Goal: Information Seeking & Learning: Find specific fact

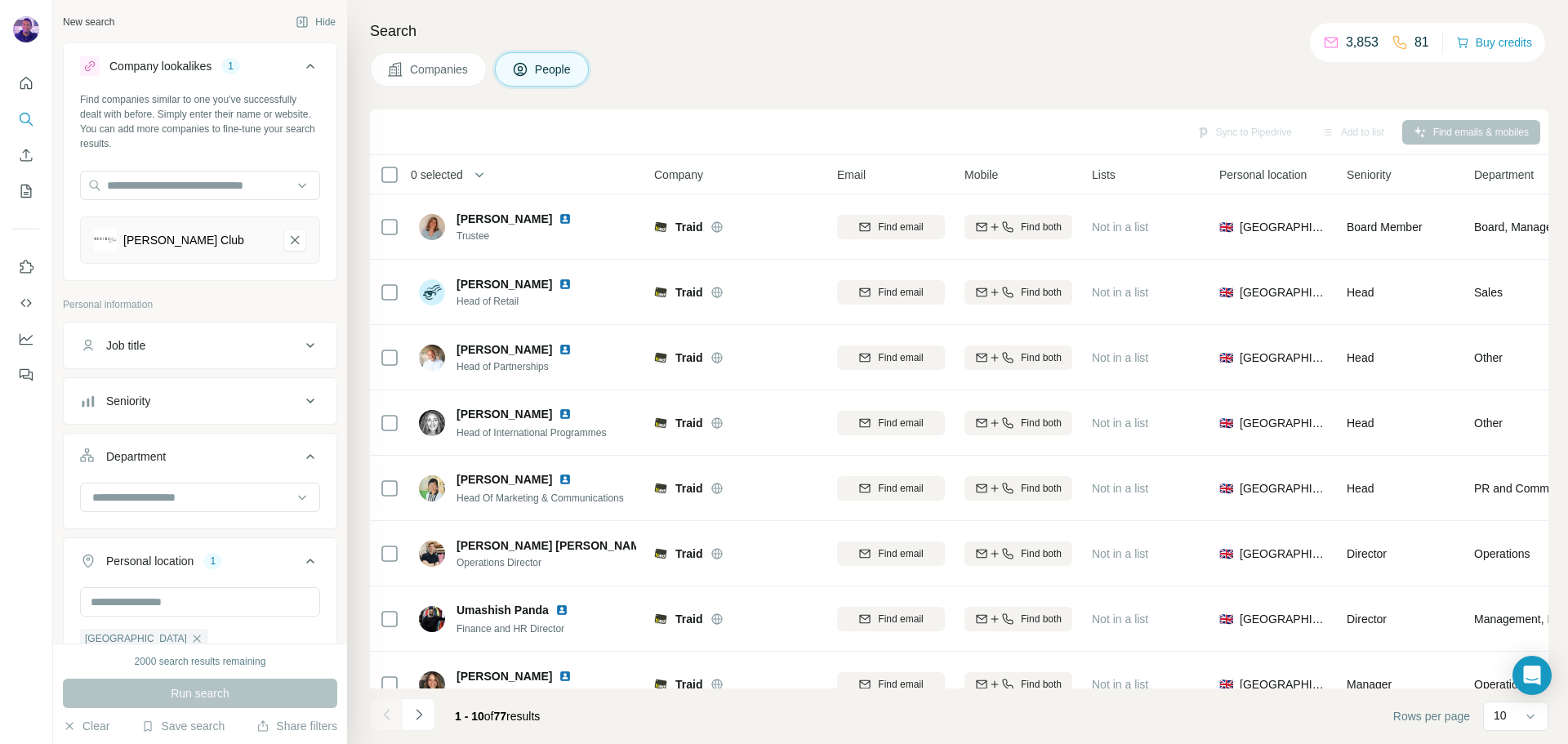
scroll to position [17411, 0]
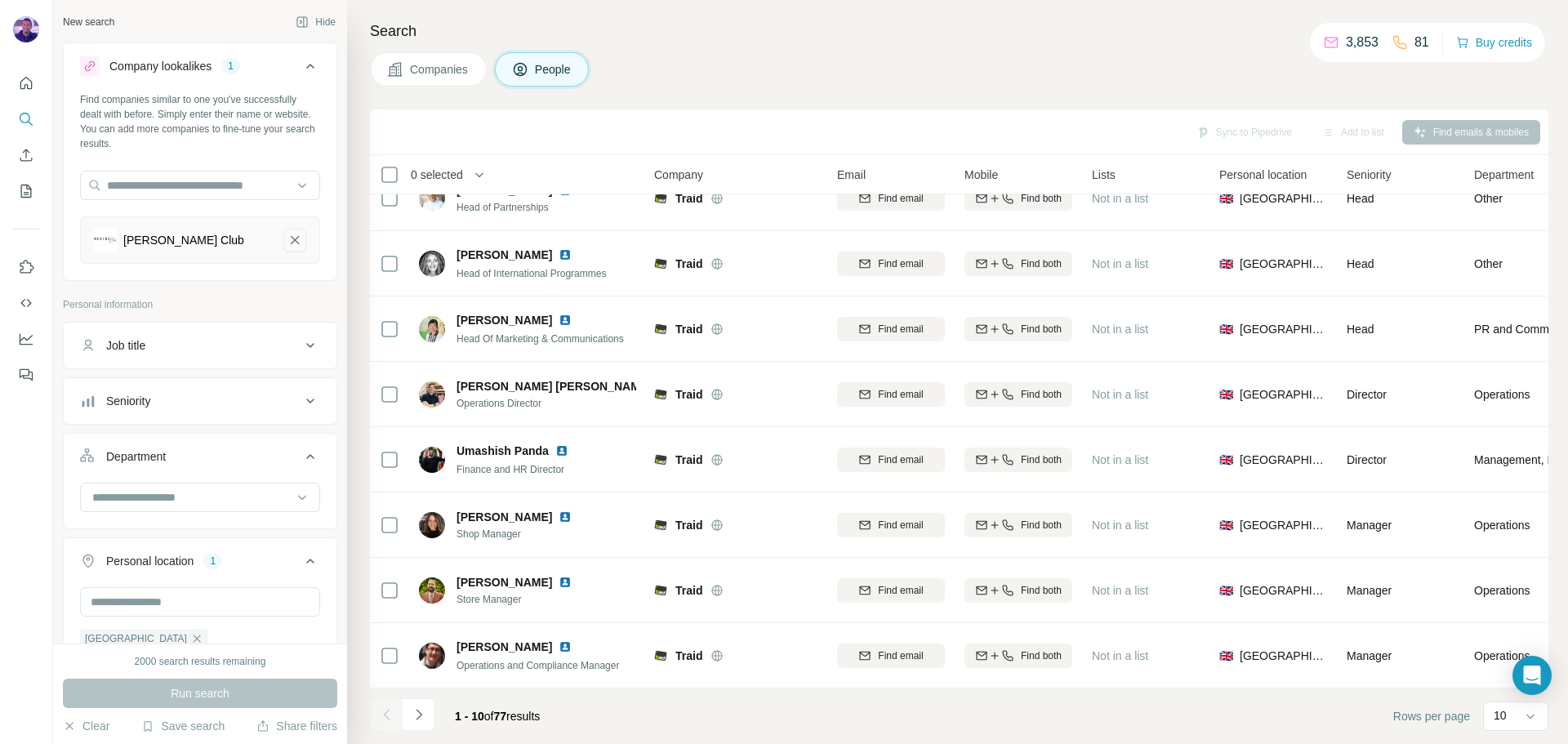
click at [291, 238] on icon "Roxine Club-remove-button" at bounding box center [294, 240] width 8 height 8
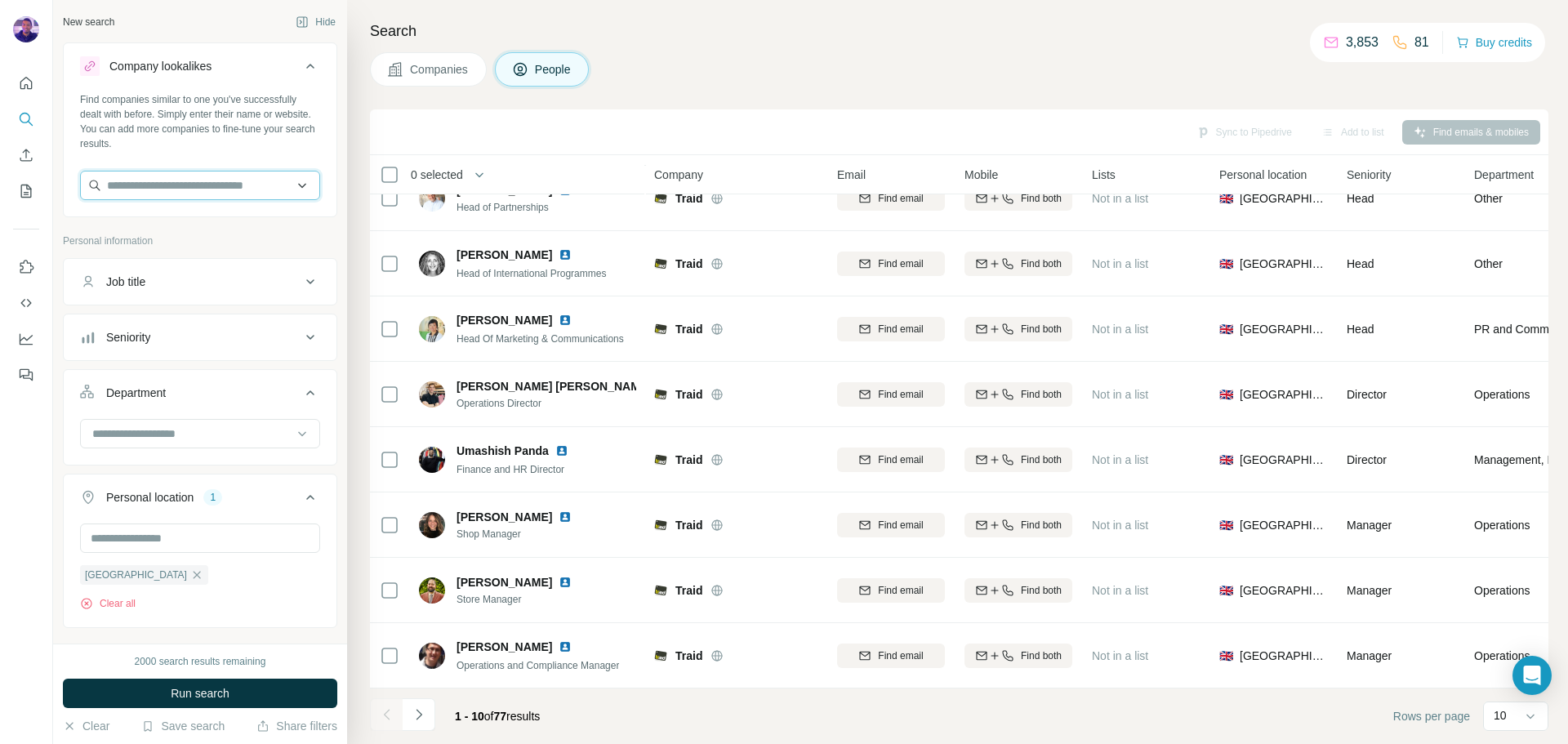
click at [227, 194] on input "text" at bounding box center [199, 184] width 240 height 29
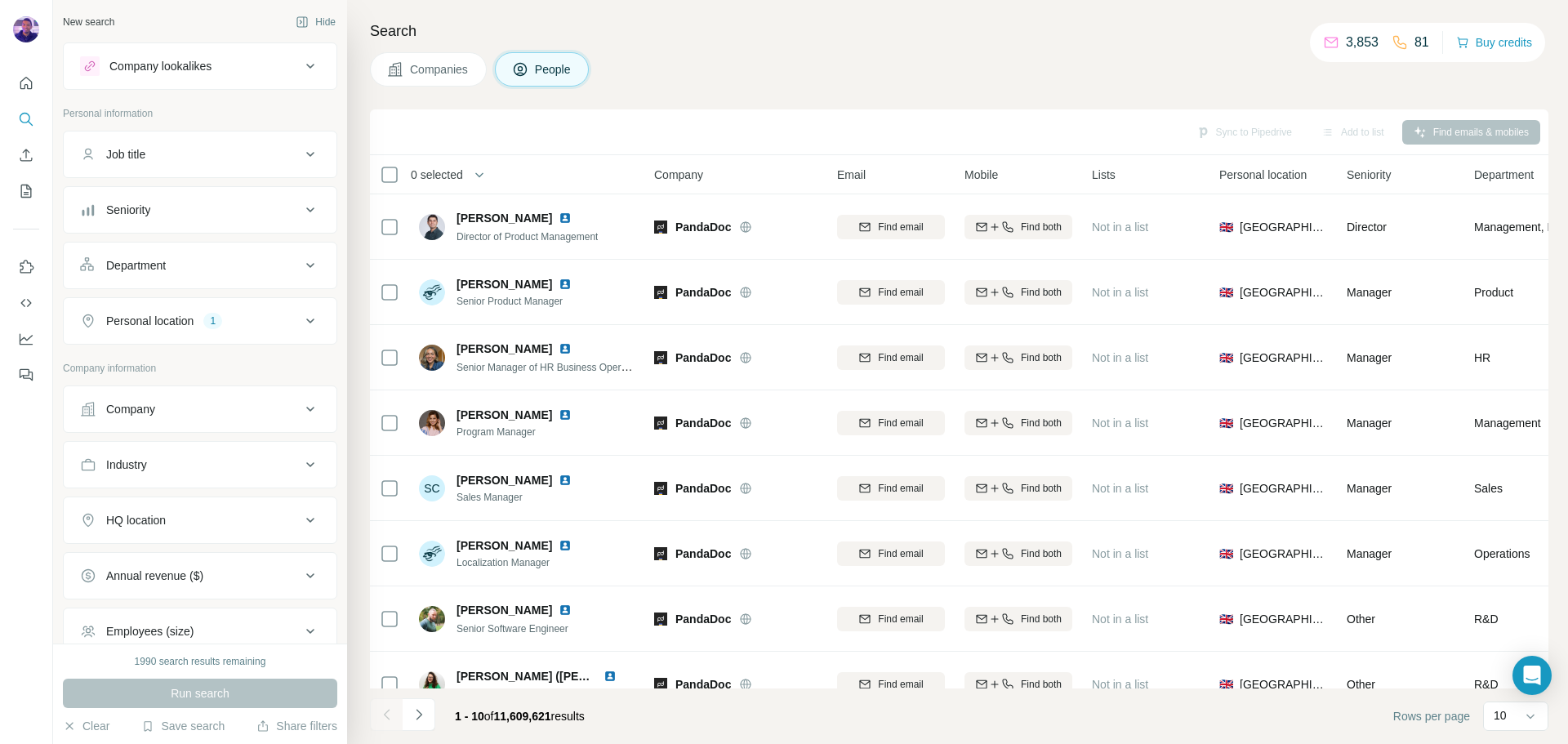
click at [247, 315] on div "Personal location 1" at bounding box center [190, 321] width 220 height 16
drag, startPoint x: 172, startPoint y: 400, endPoint x: 182, endPoint y: 331, distance: 69.7
click at [190, 399] on icon "button" at bounding box center [197, 399] width 13 height 13
click at [189, 167] on button "Job title" at bounding box center [200, 154] width 273 height 40
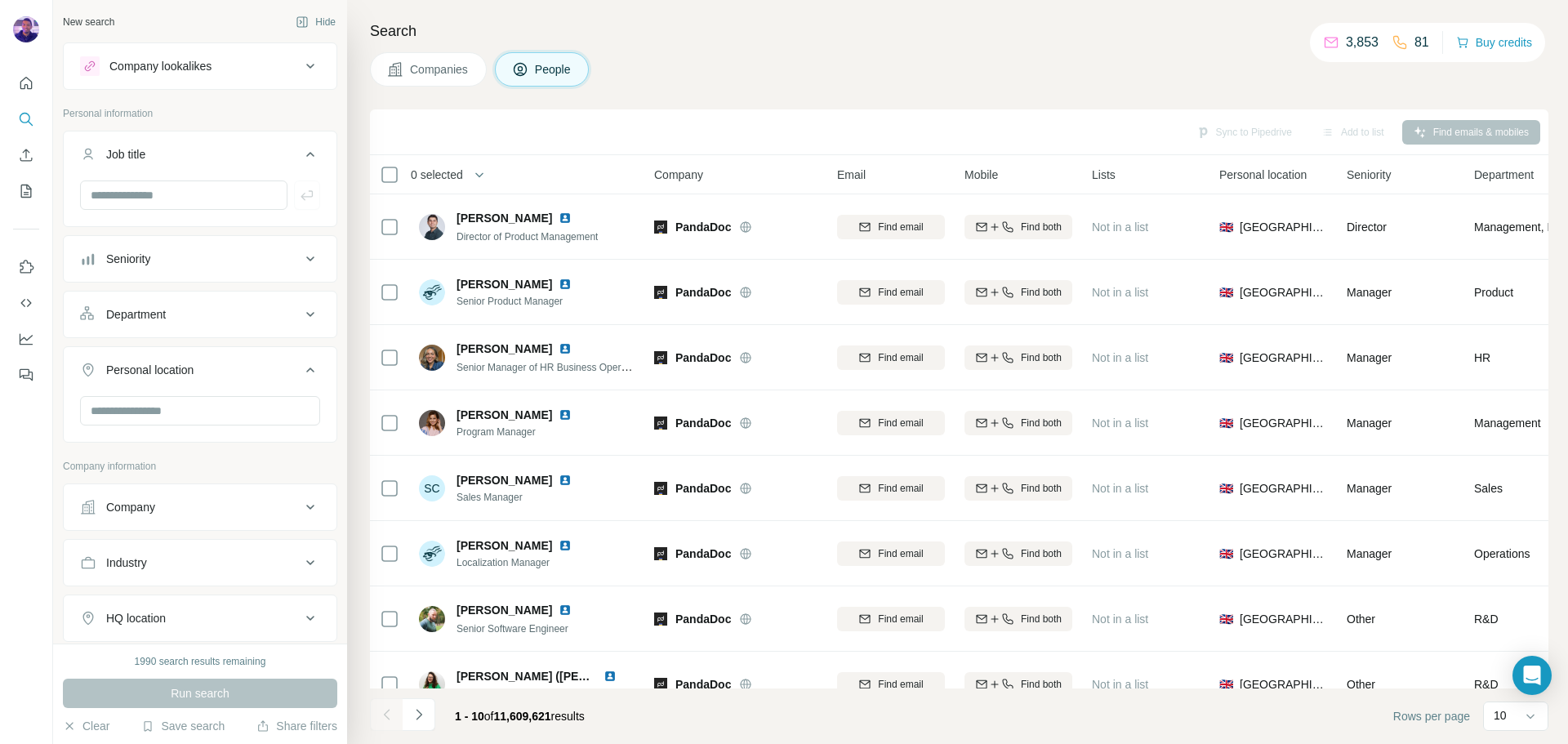
click at [198, 251] on div "Seniority" at bounding box center [190, 259] width 220 height 16
click at [214, 153] on div "Job title" at bounding box center [190, 153] width 220 height 16
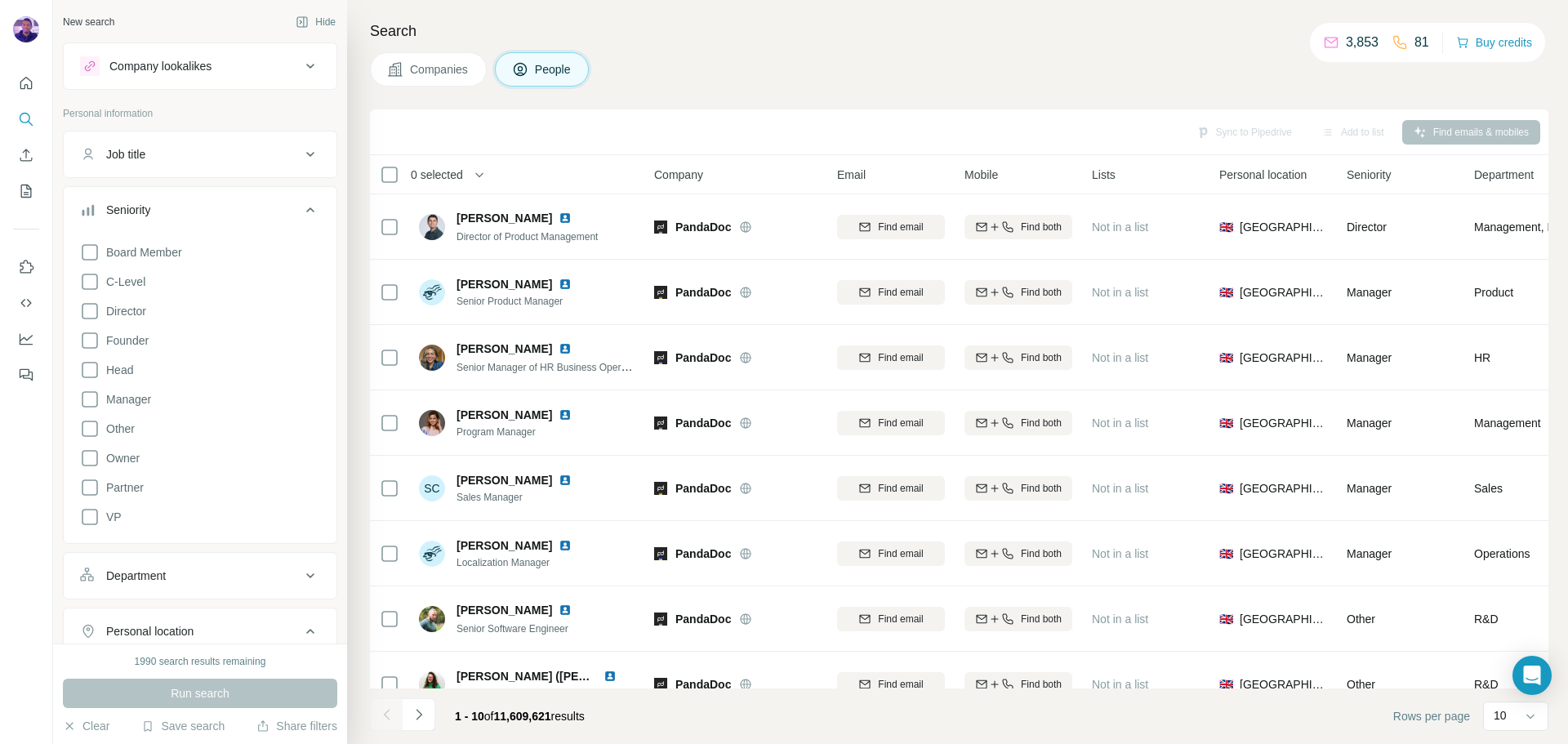
click at [202, 202] on div "Seniority" at bounding box center [190, 209] width 220 height 16
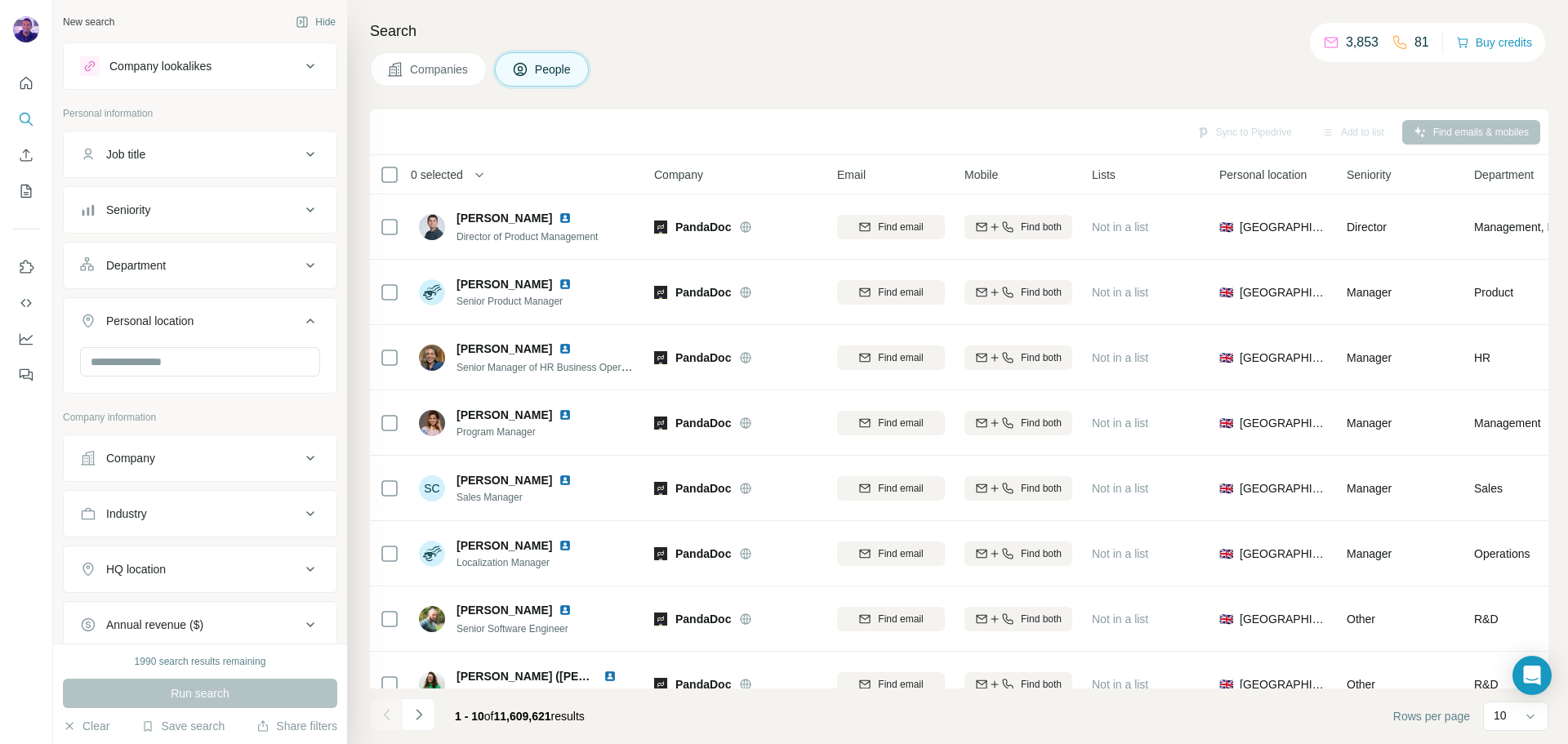
click at [197, 275] on button "Department" at bounding box center [200, 265] width 273 height 40
click at [196, 276] on button "Department" at bounding box center [200, 268] width 273 height 46
click at [189, 453] on div "Company" at bounding box center [190, 457] width 220 height 16
click at [183, 524] on input "text" at bounding box center [199, 530] width 240 height 29
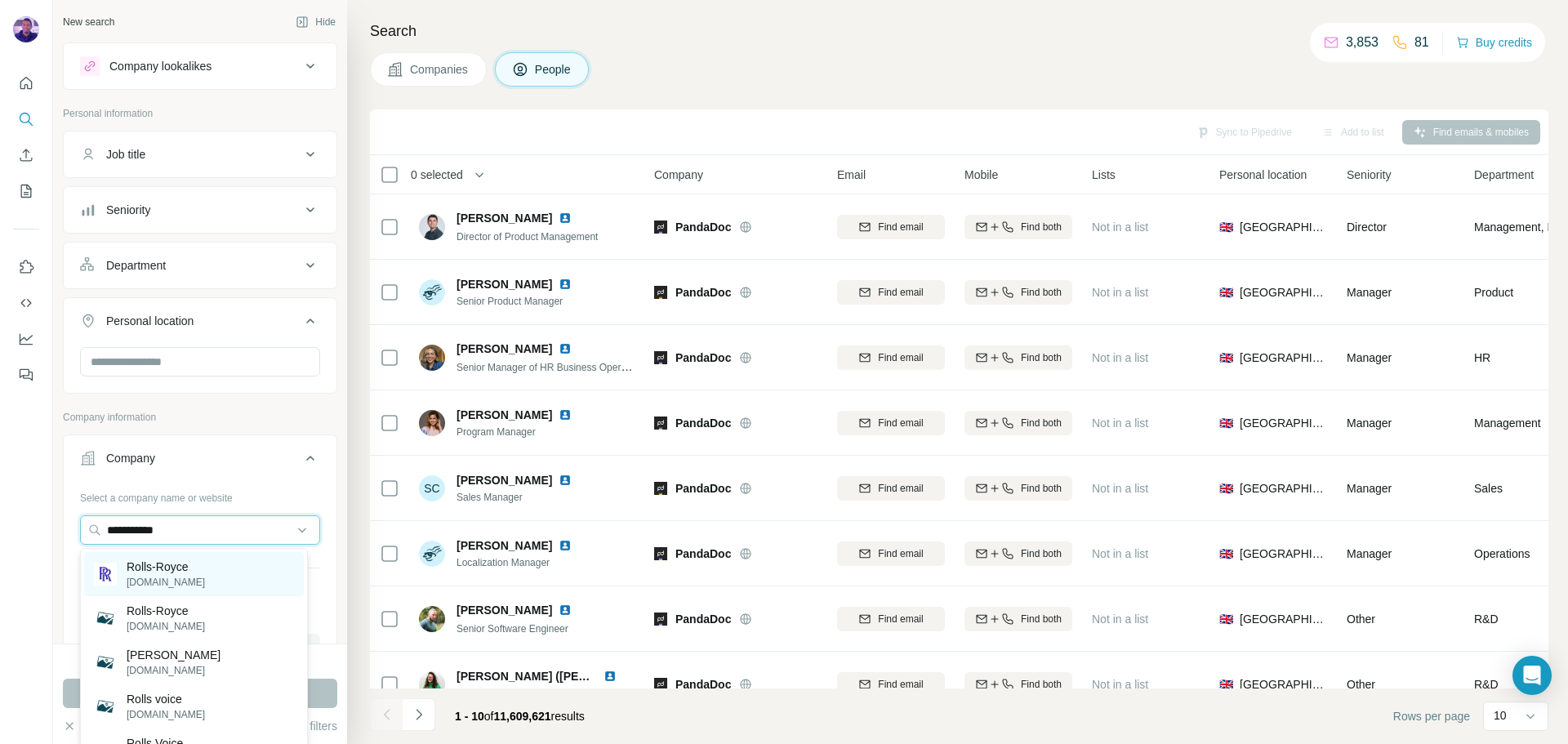
type input "**********"
click at [251, 573] on div "Rolls-Royce [DOMAIN_NAME]" at bounding box center [194, 574] width 220 height 44
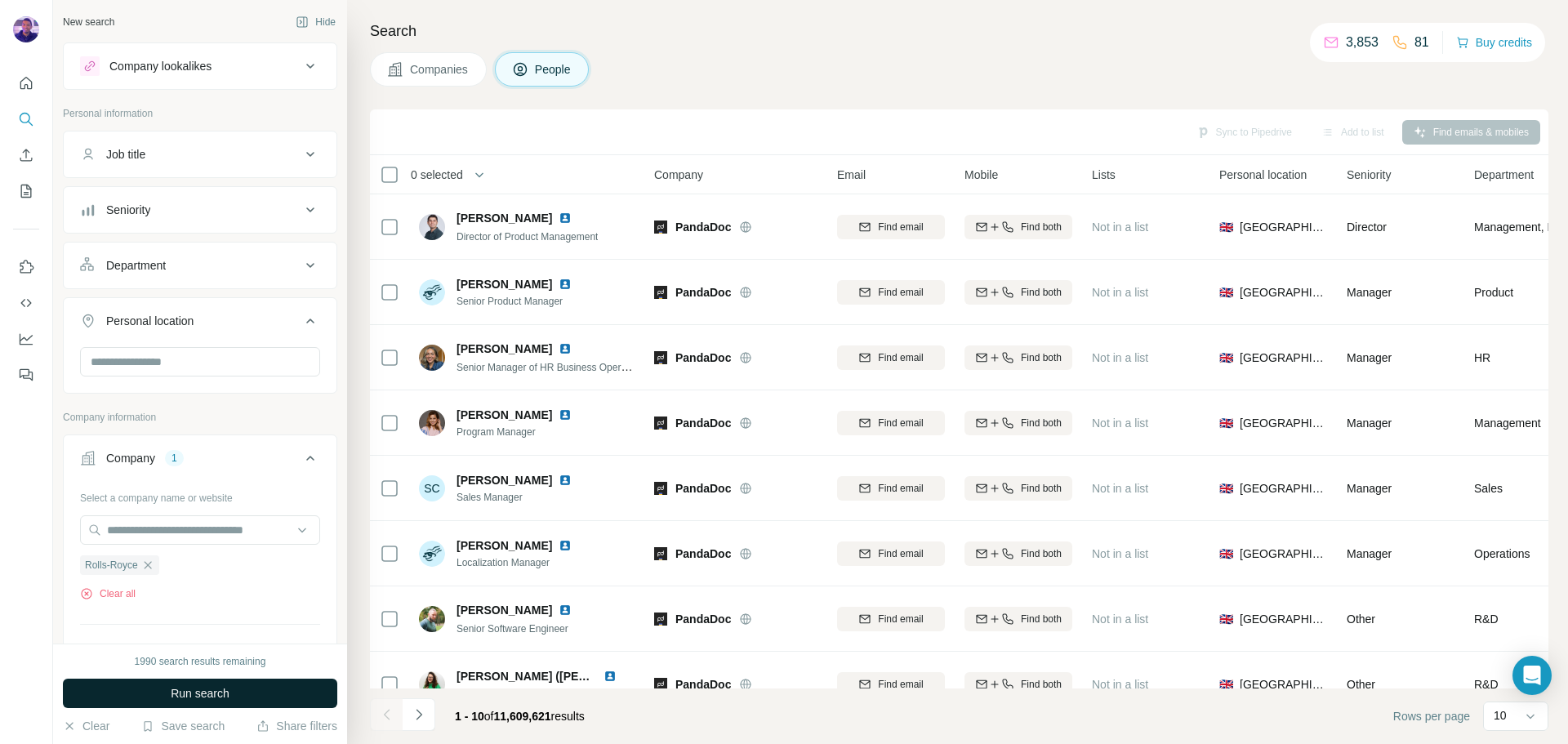
click at [249, 691] on button "Run search" at bounding box center [200, 693] width 275 height 29
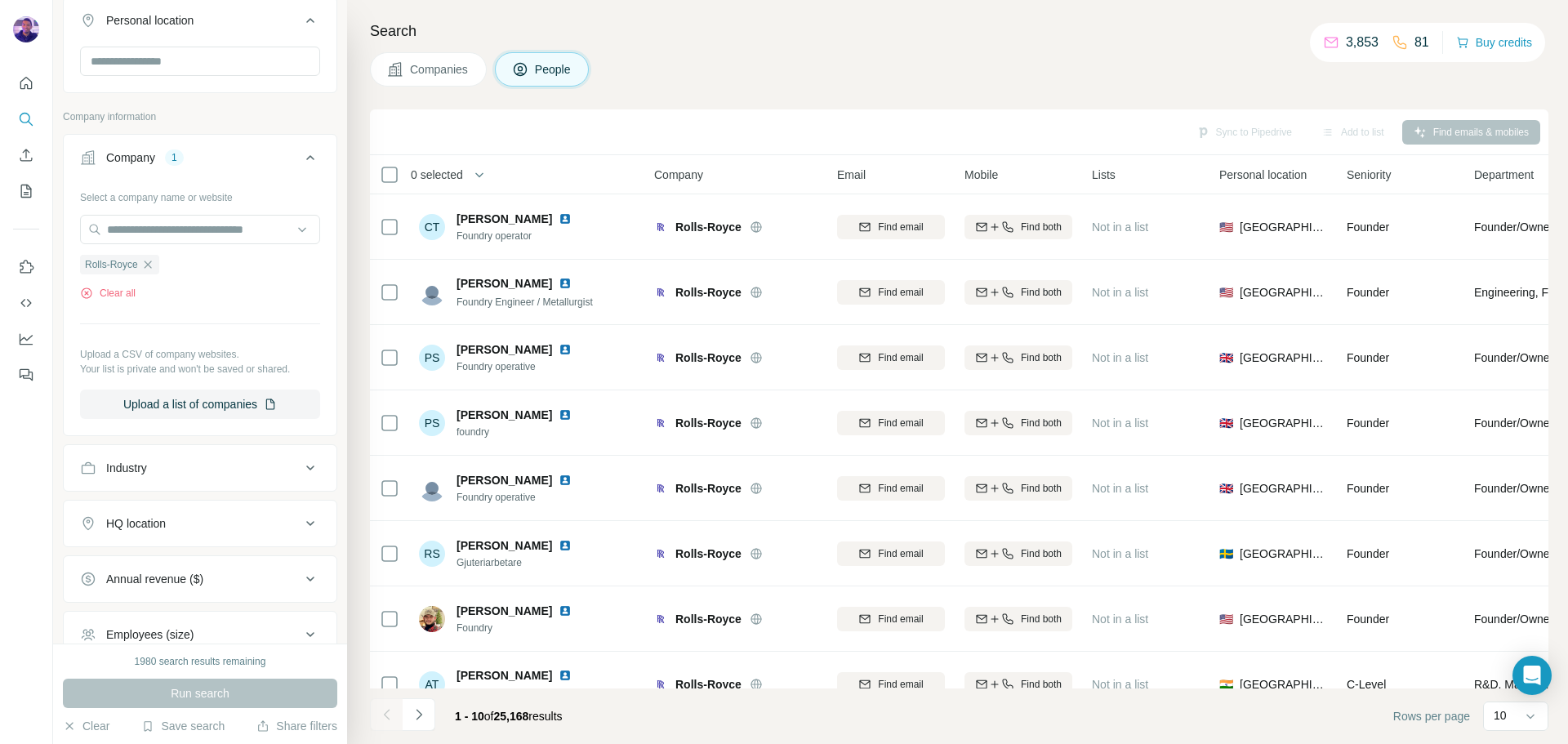
scroll to position [326, 0]
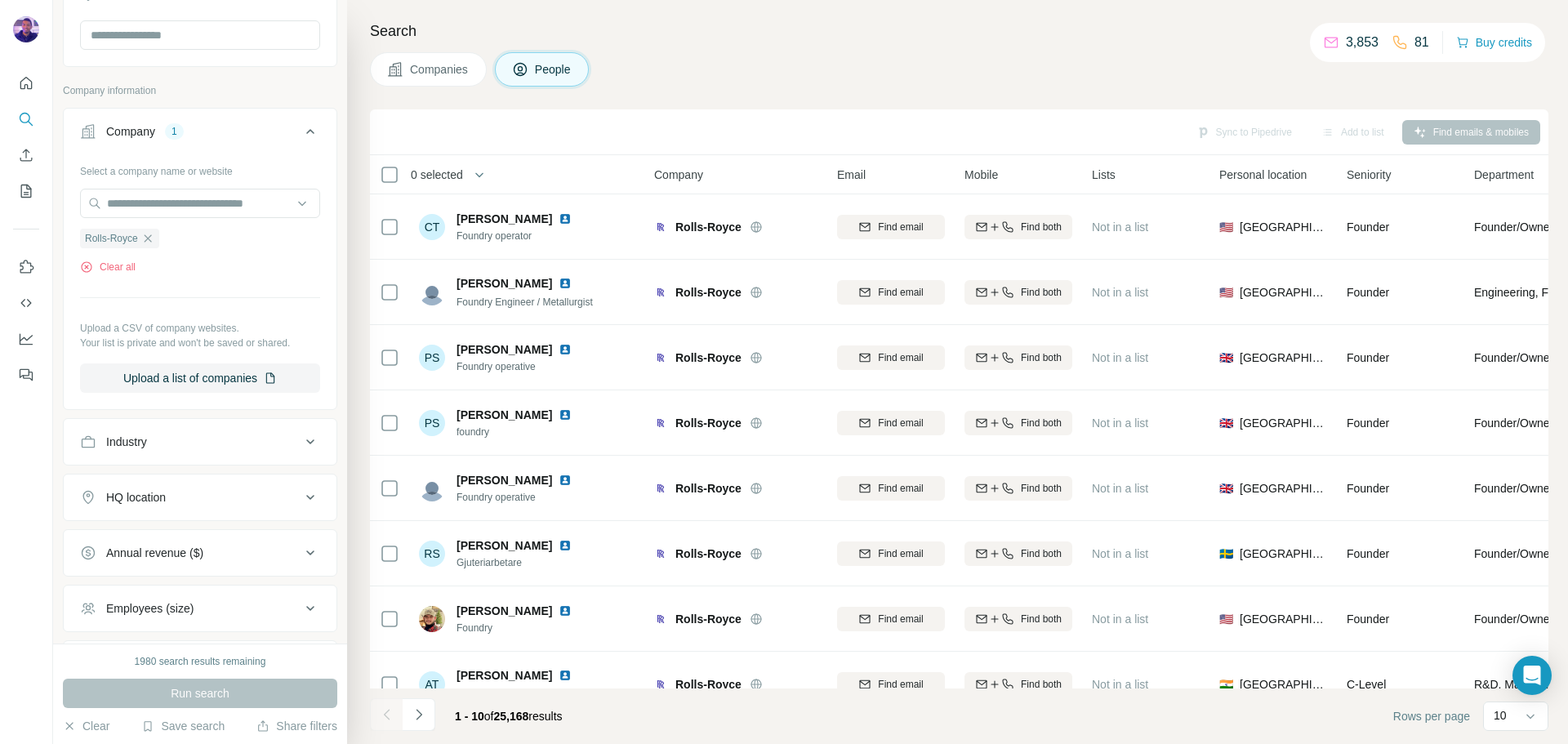
click at [228, 490] on div "HQ location" at bounding box center [190, 497] width 220 height 16
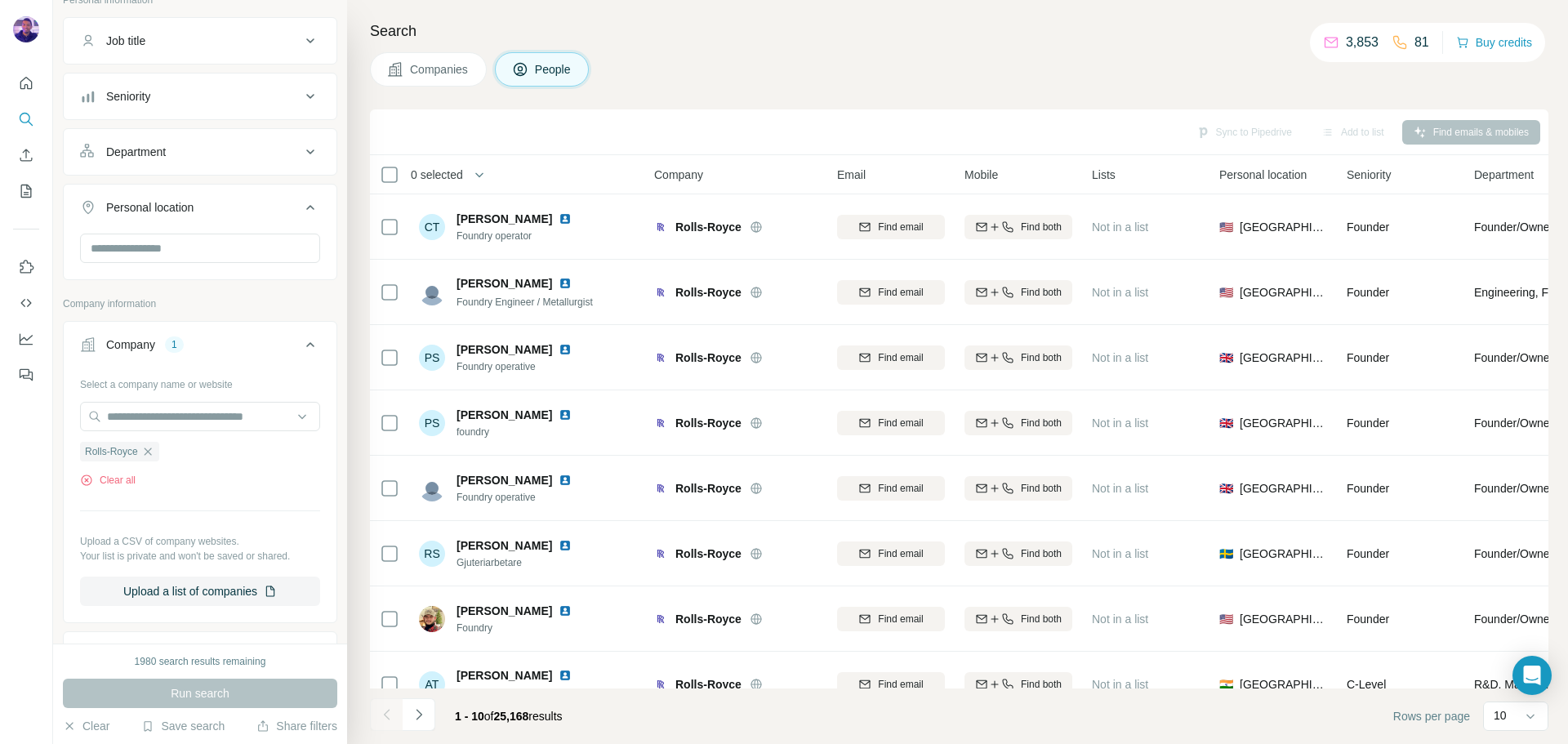
scroll to position [0, 0]
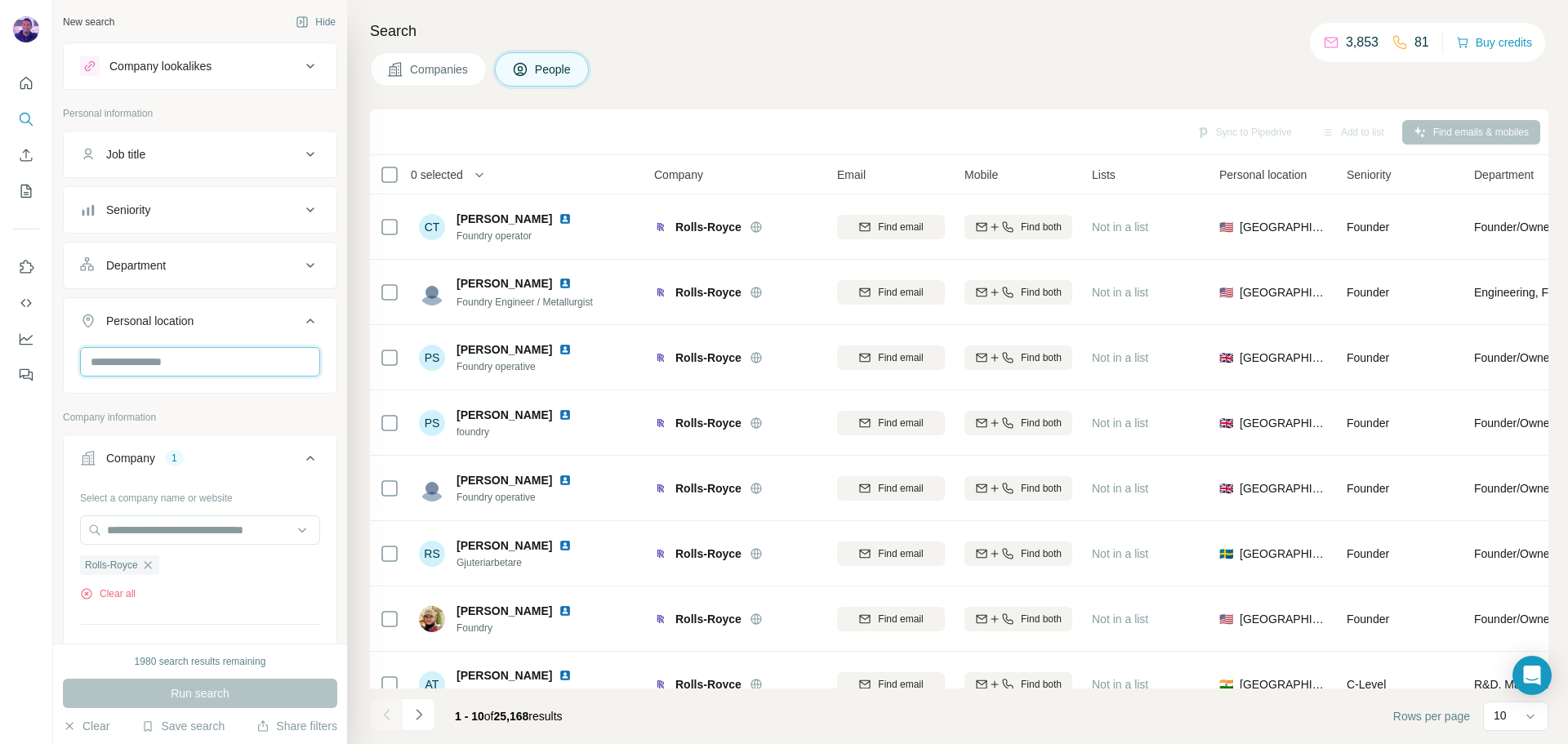
click at [245, 369] on input "text" at bounding box center [199, 361] width 240 height 29
type input "******"
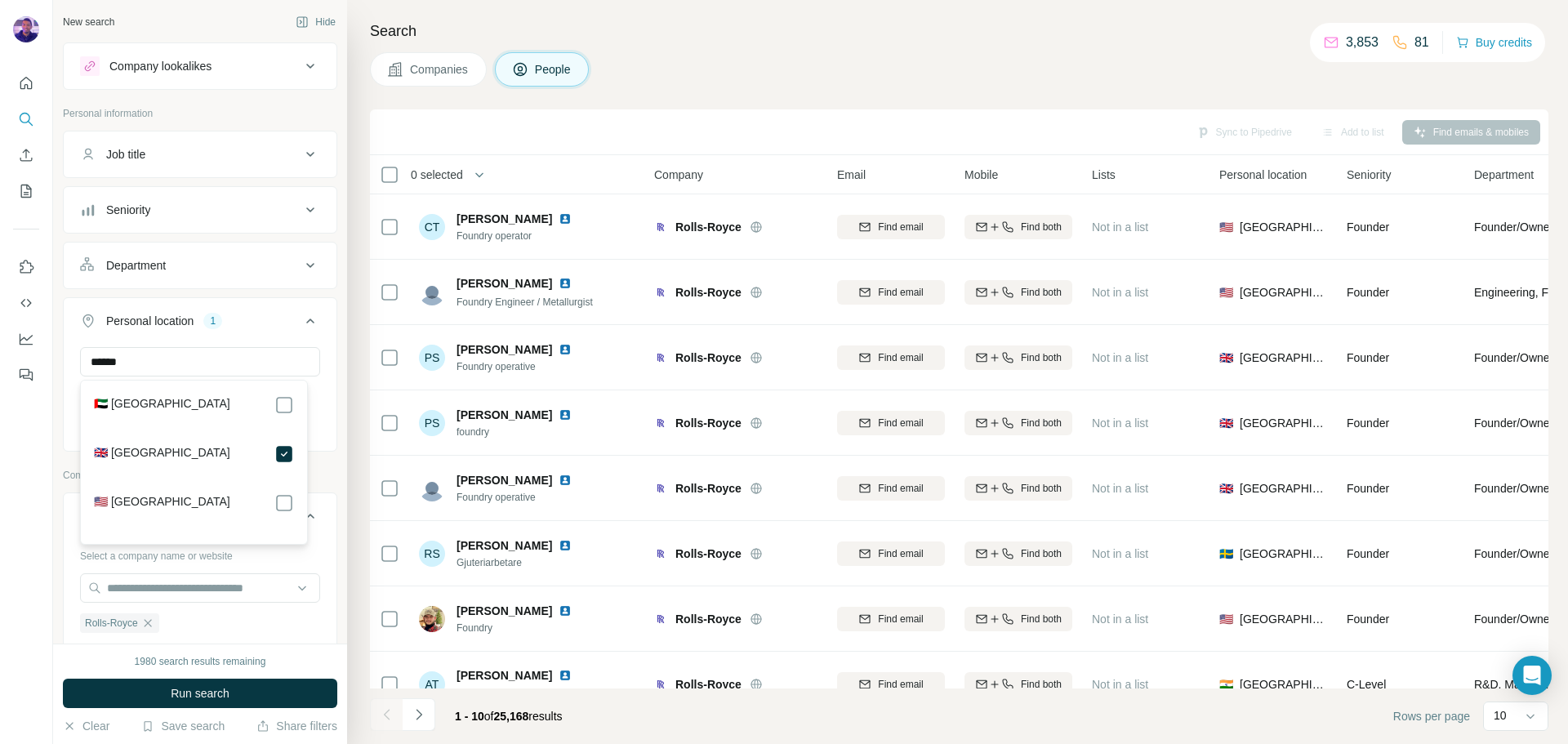
click at [276, 695] on button "Run search" at bounding box center [200, 693] width 275 height 29
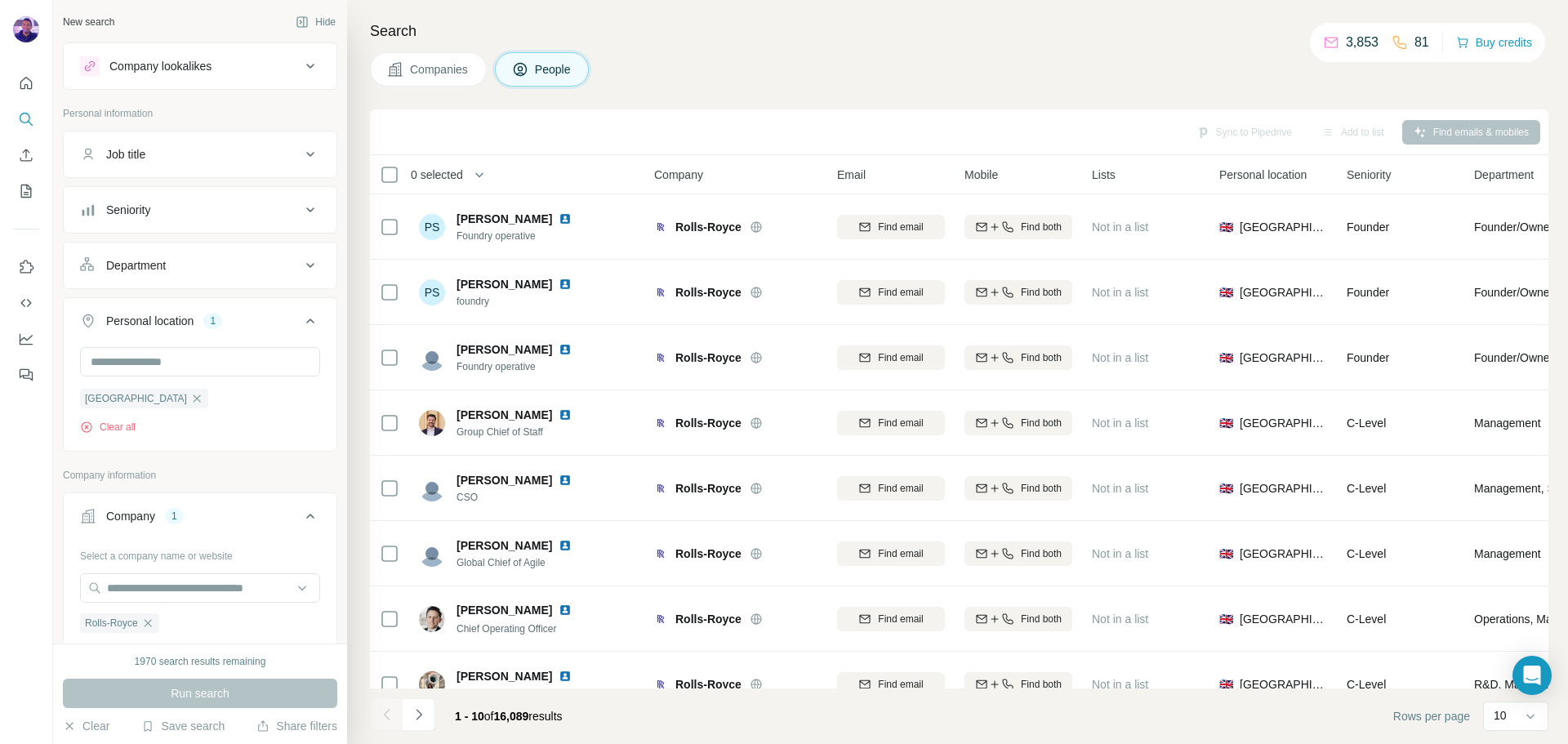
click at [283, 221] on button "Seniority" at bounding box center [200, 210] width 273 height 40
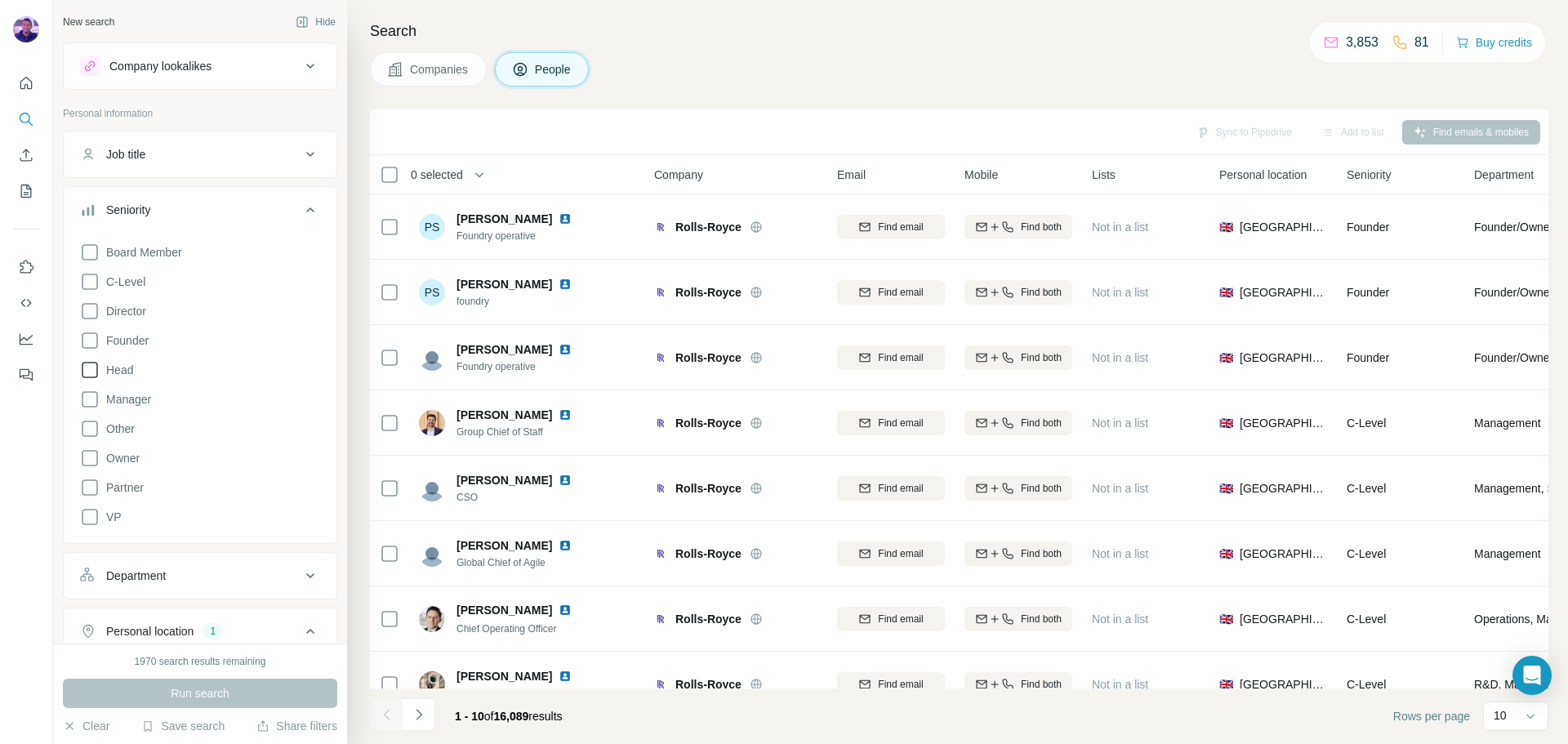
click at [123, 372] on span "Head" at bounding box center [117, 370] width 34 height 16
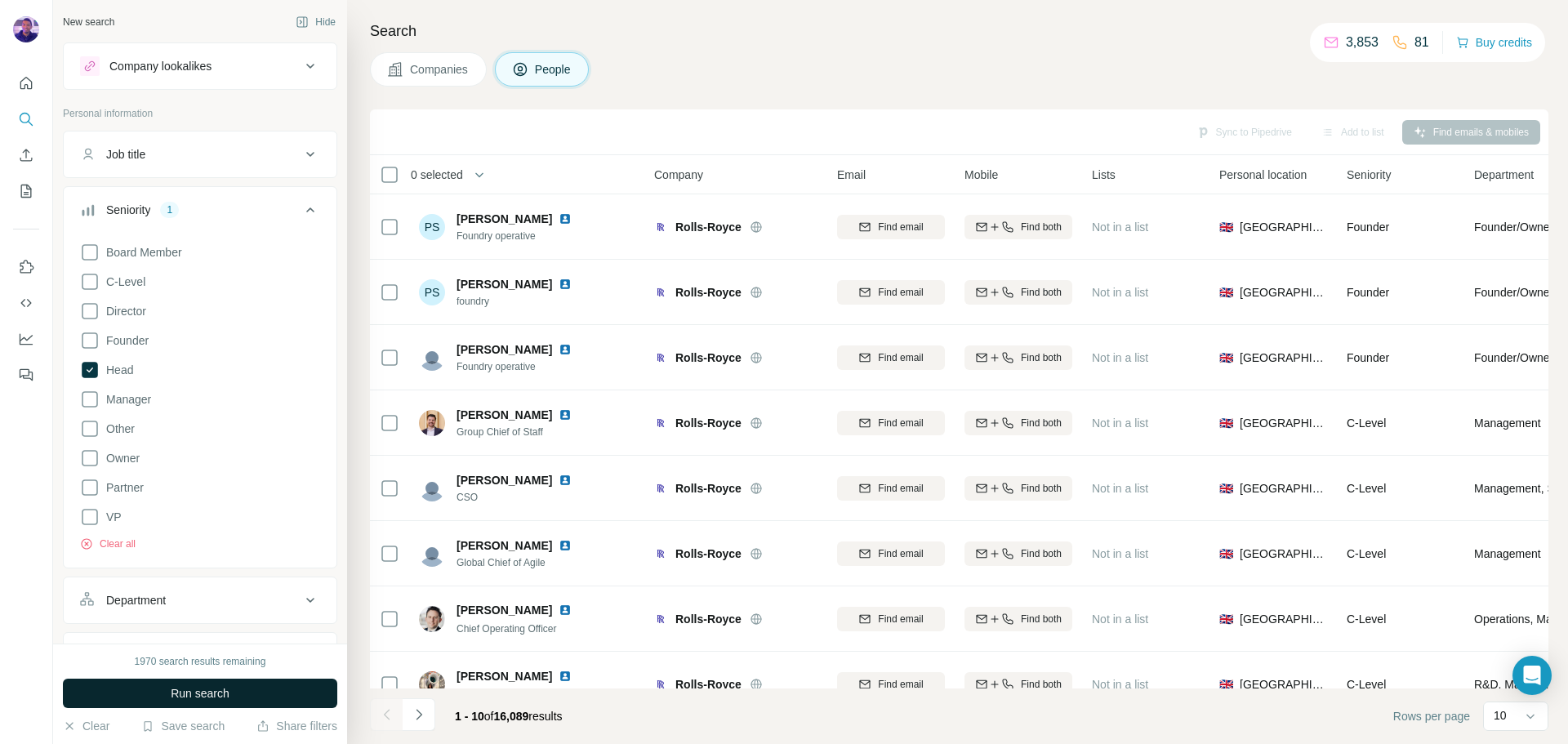
click at [254, 689] on button "Run search" at bounding box center [200, 693] width 275 height 29
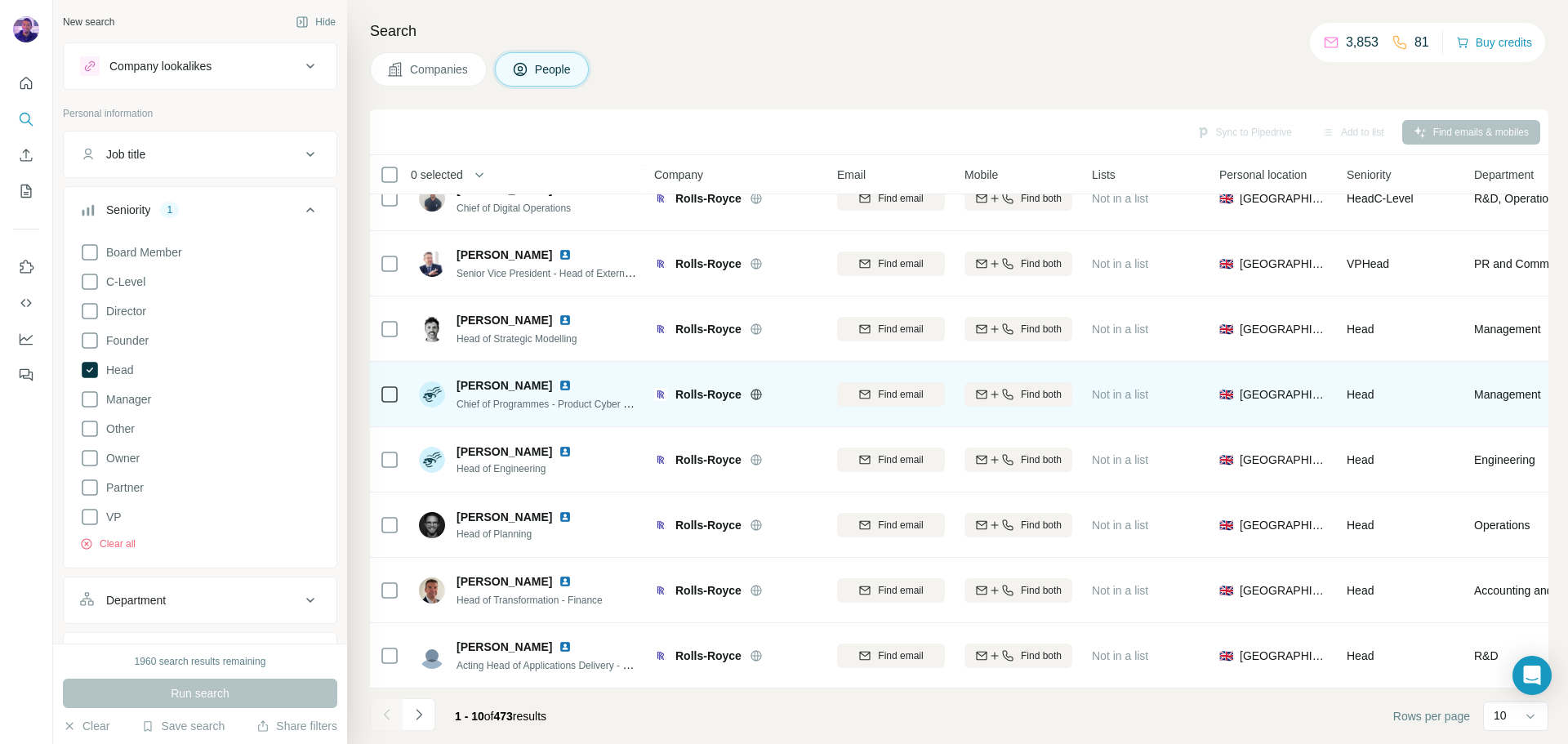
scroll to position [167, 0]
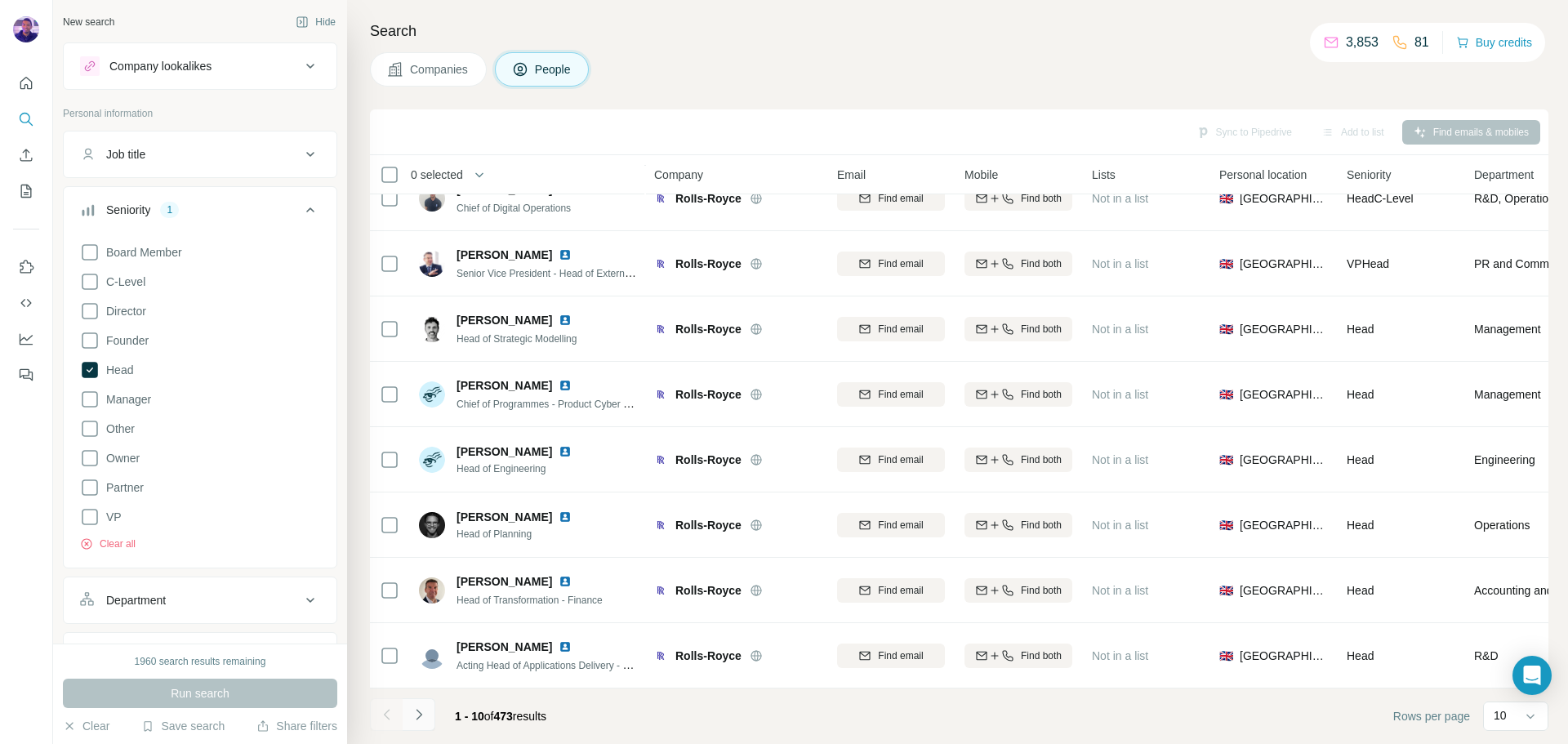
click at [423, 711] on icon "Navigate to next page" at bounding box center [419, 714] width 16 height 16
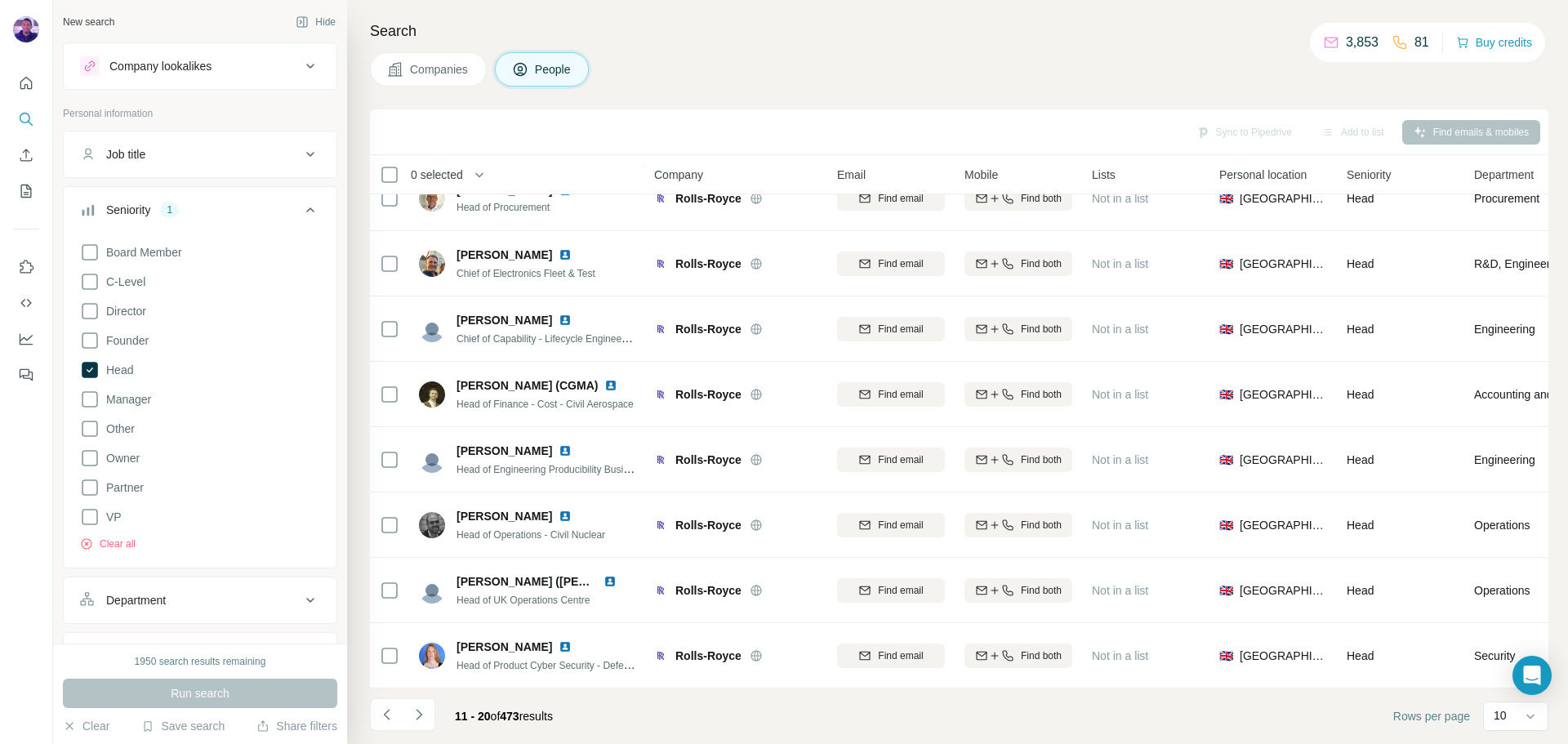
click at [419, 720] on icon "Navigate to next page" at bounding box center [419, 714] width 16 height 16
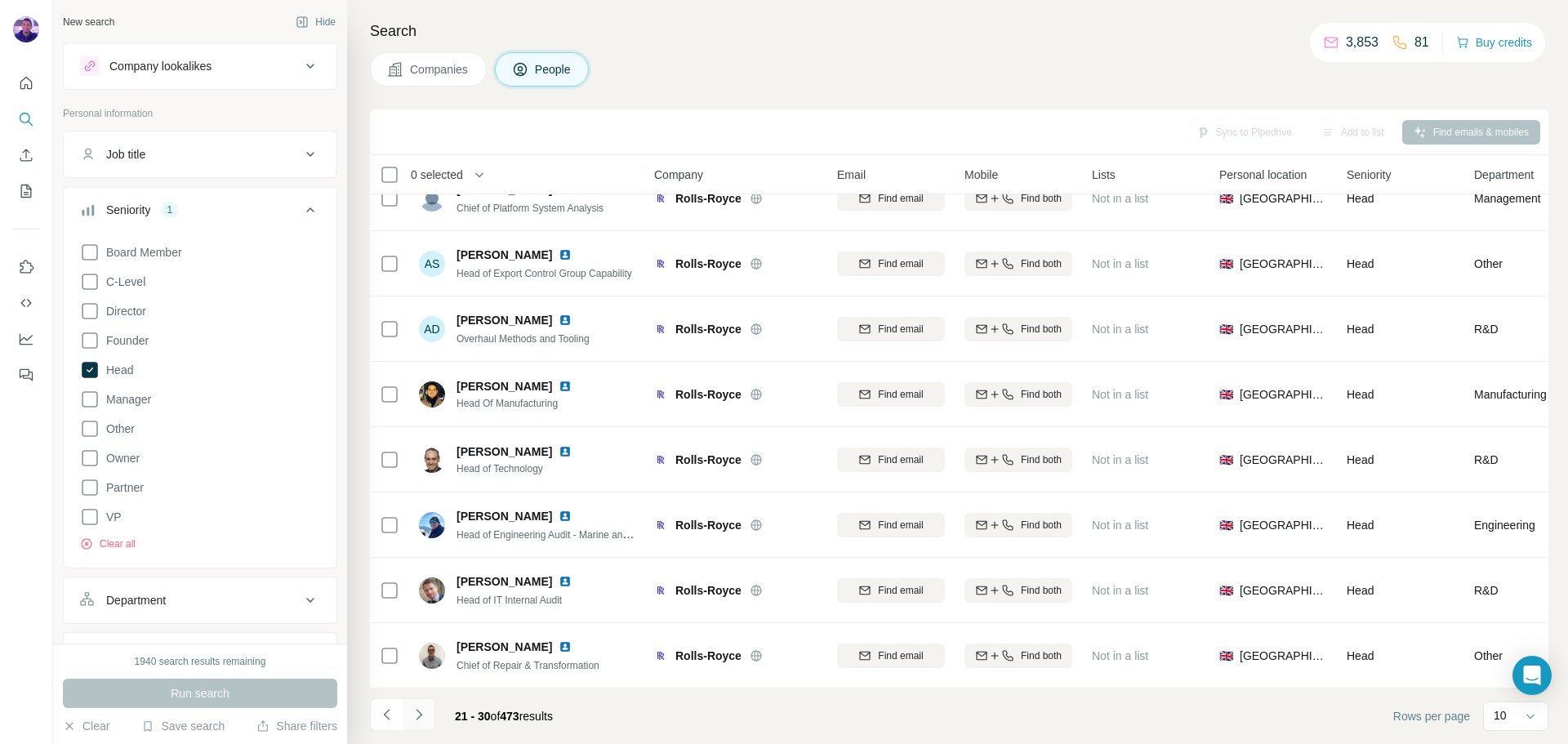
click at [422, 718] on icon "Navigate to next page" at bounding box center [419, 714] width 16 height 16
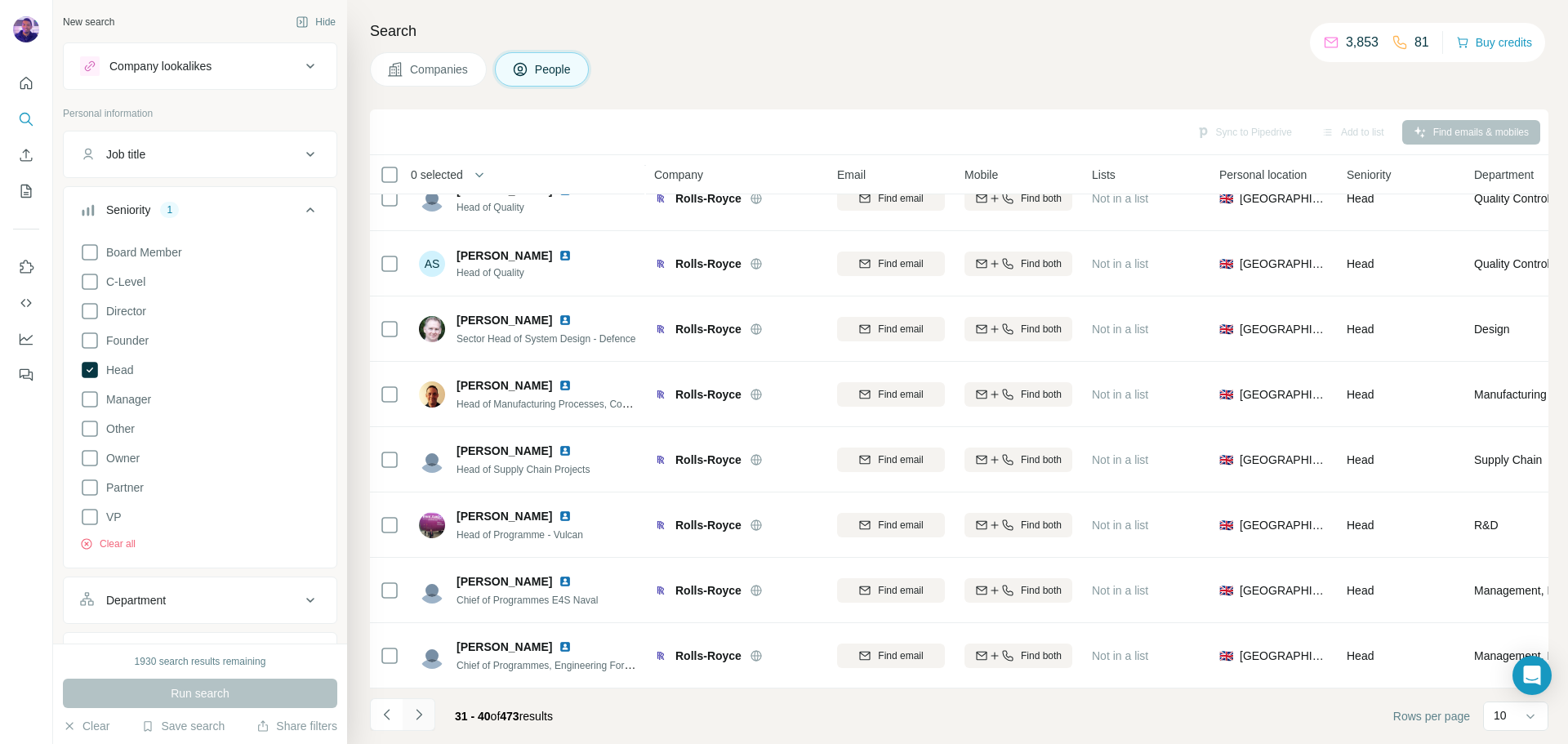
click at [419, 722] on icon "Navigate to next page" at bounding box center [419, 714] width 16 height 16
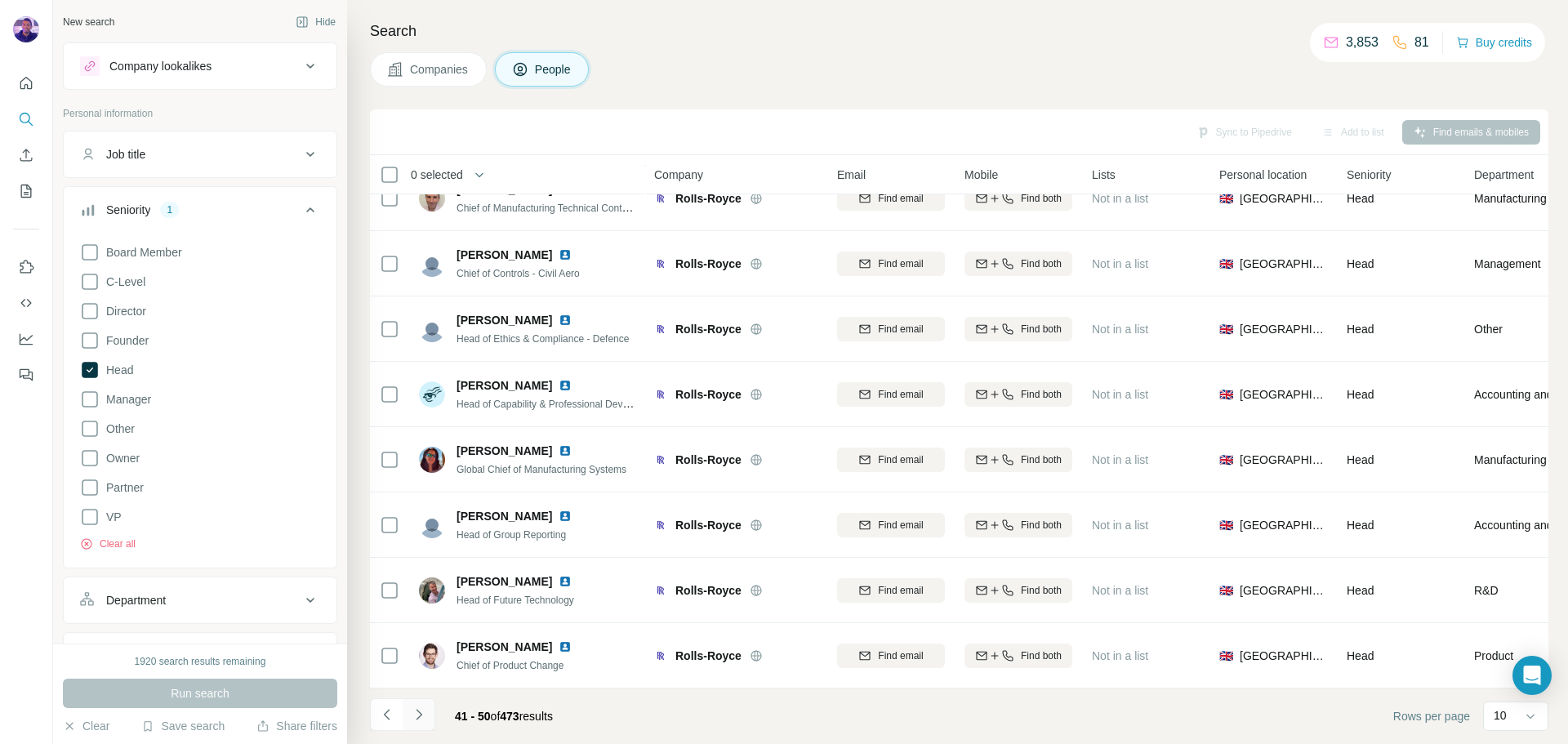
click at [419, 721] on icon "Navigate to next page" at bounding box center [419, 714] width 16 height 16
